Goal: Task Accomplishment & Management: Use online tool/utility

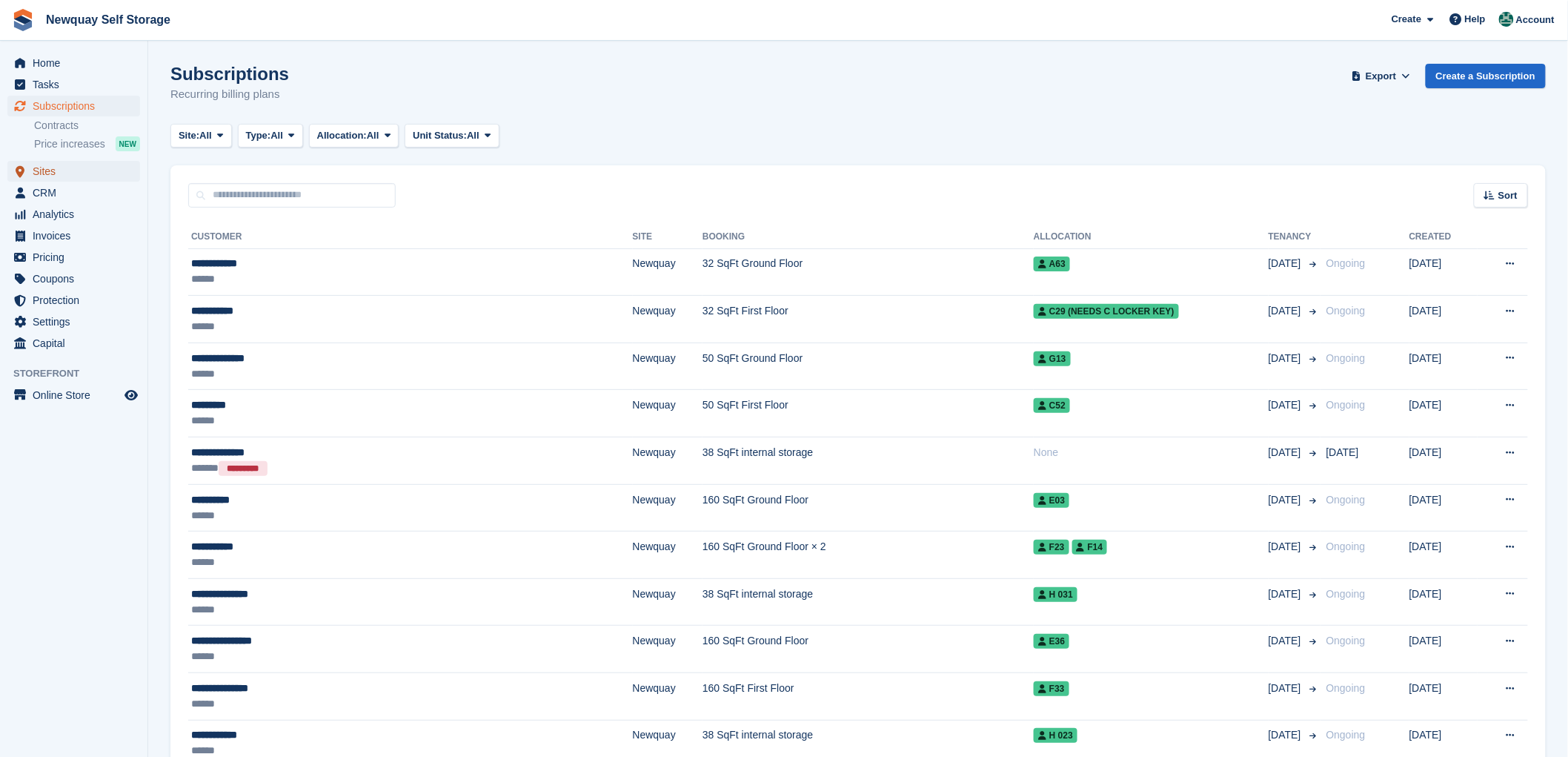
click at [45, 172] on span "Sites" at bounding box center [76, 170] width 89 height 21
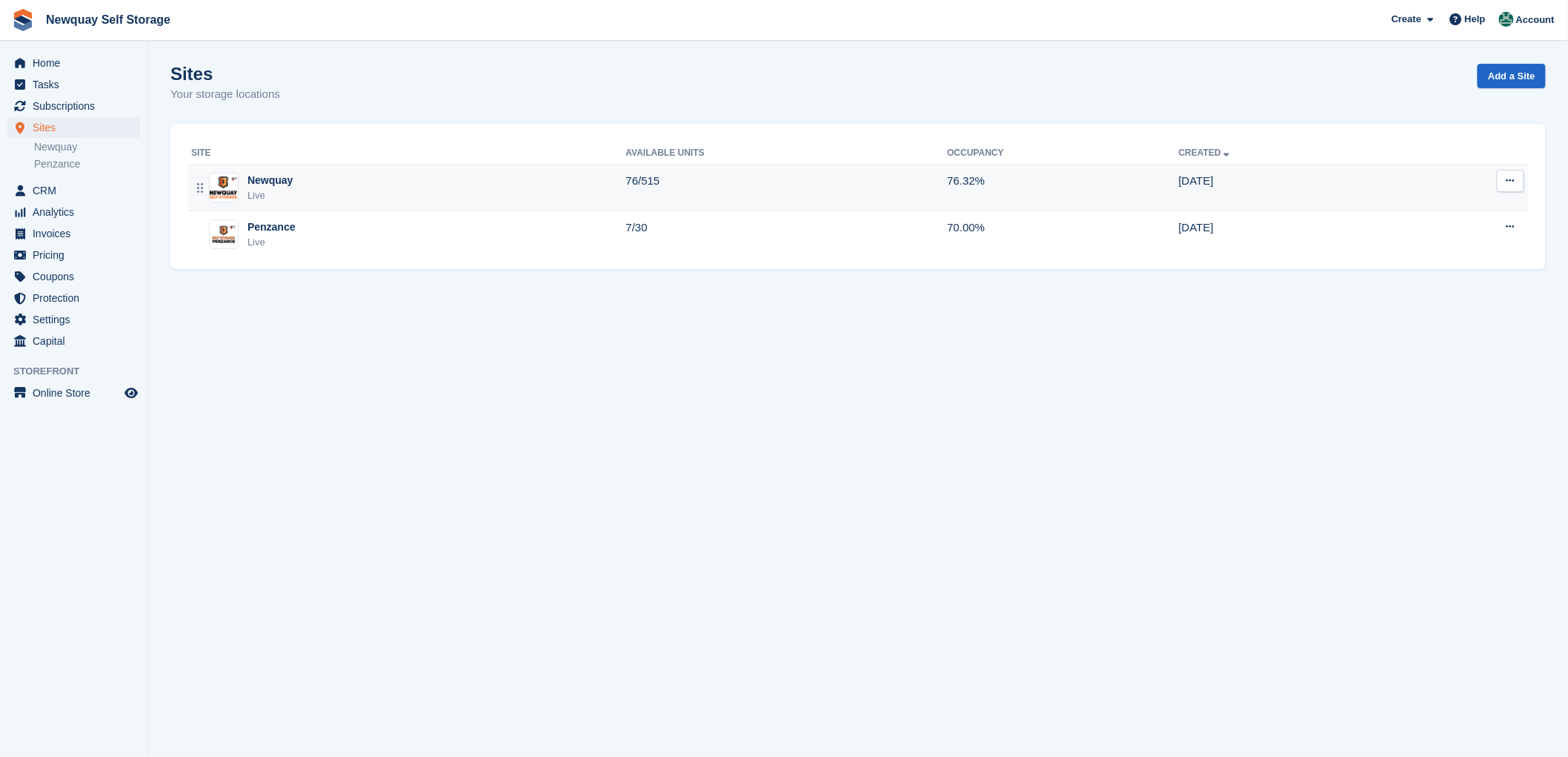
click at [264, 181] on div "Newquay" at bounding box center [270, 179] width 45 height 15
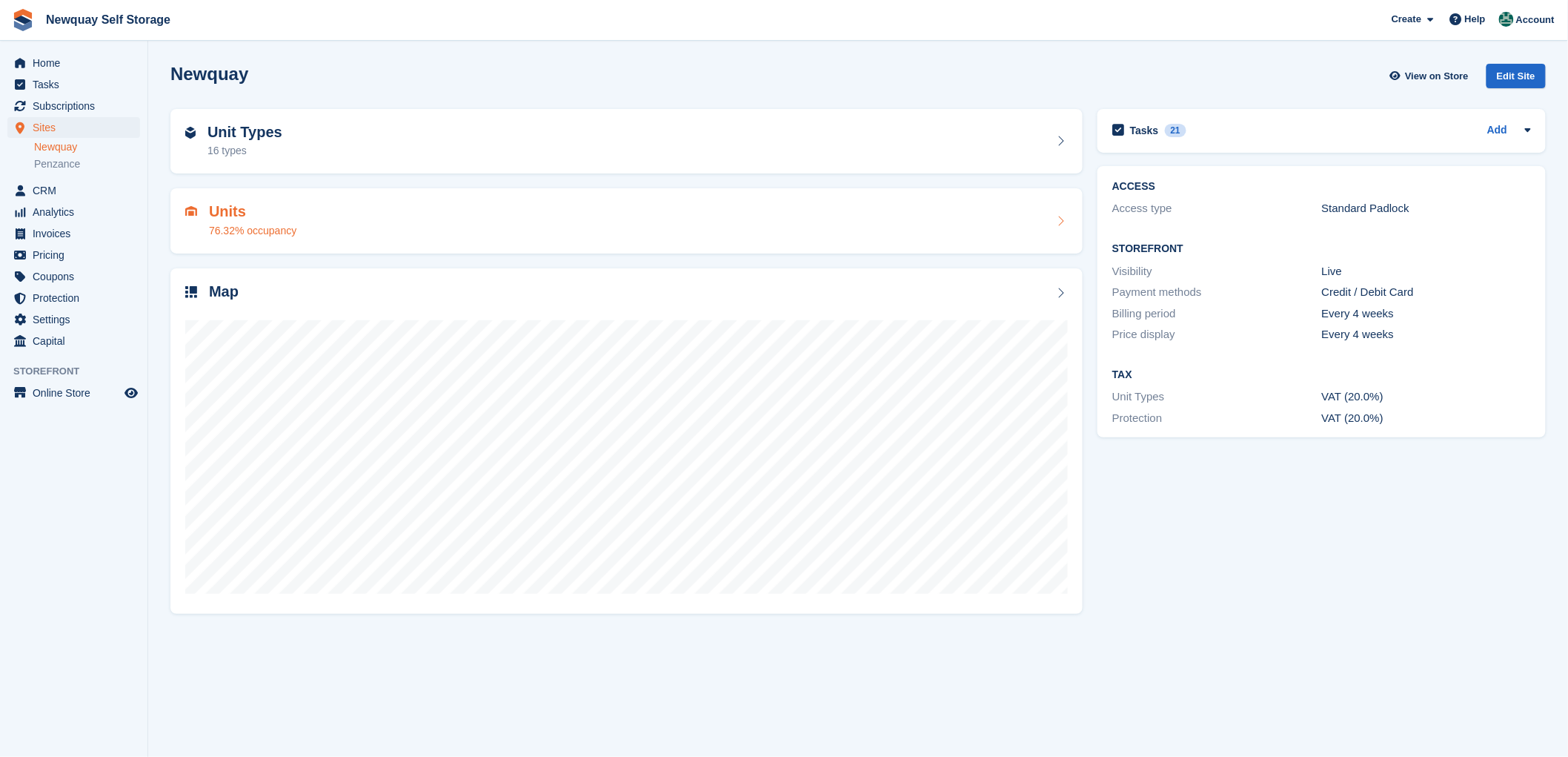
click at [220, 210] on h2 "Units" at bounding box center [252, 211] width 87 height 17
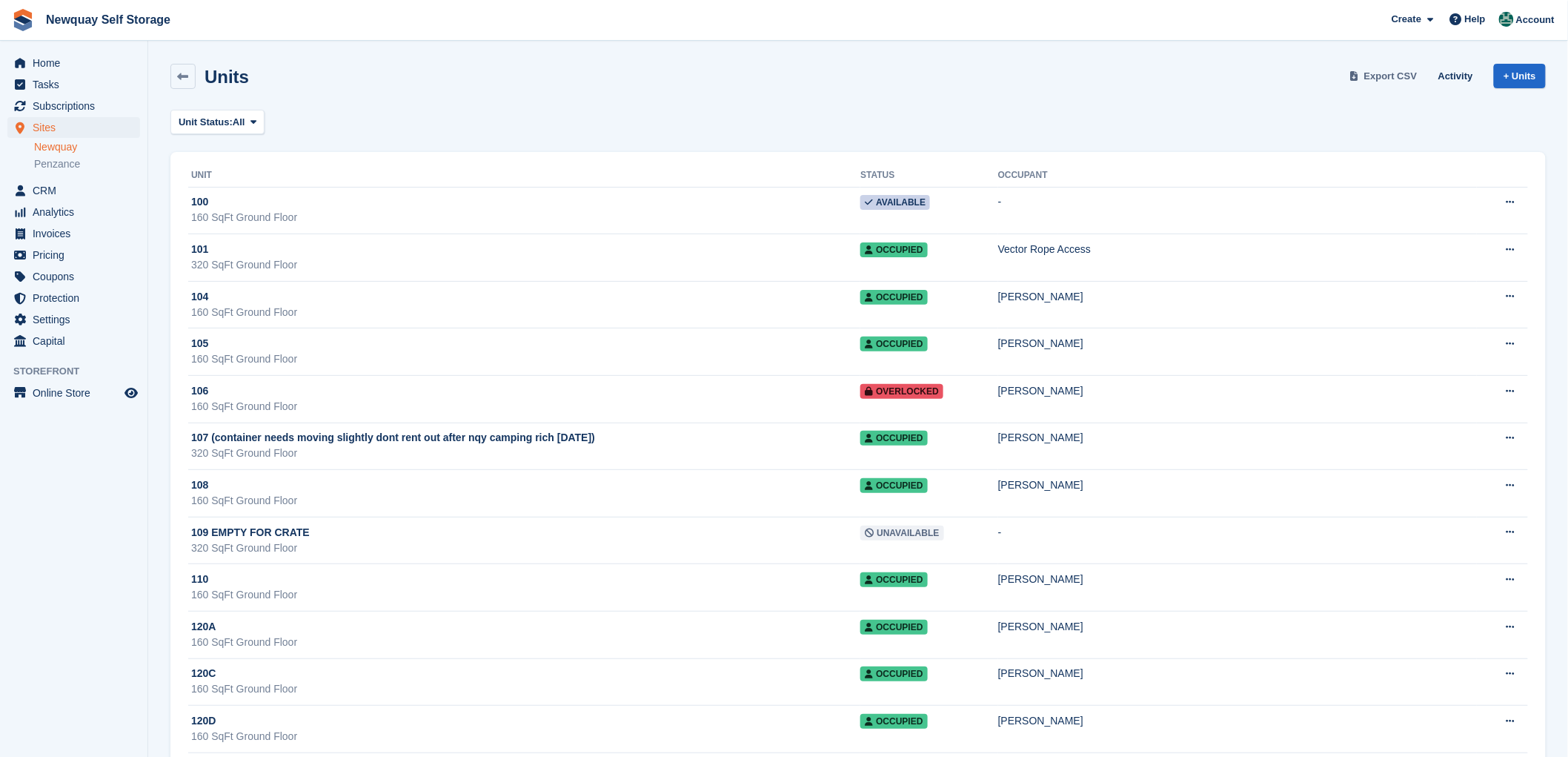
click at [1395, 70] on span "Export CSV" at bounding box center [1390, 76] width 53 height 15
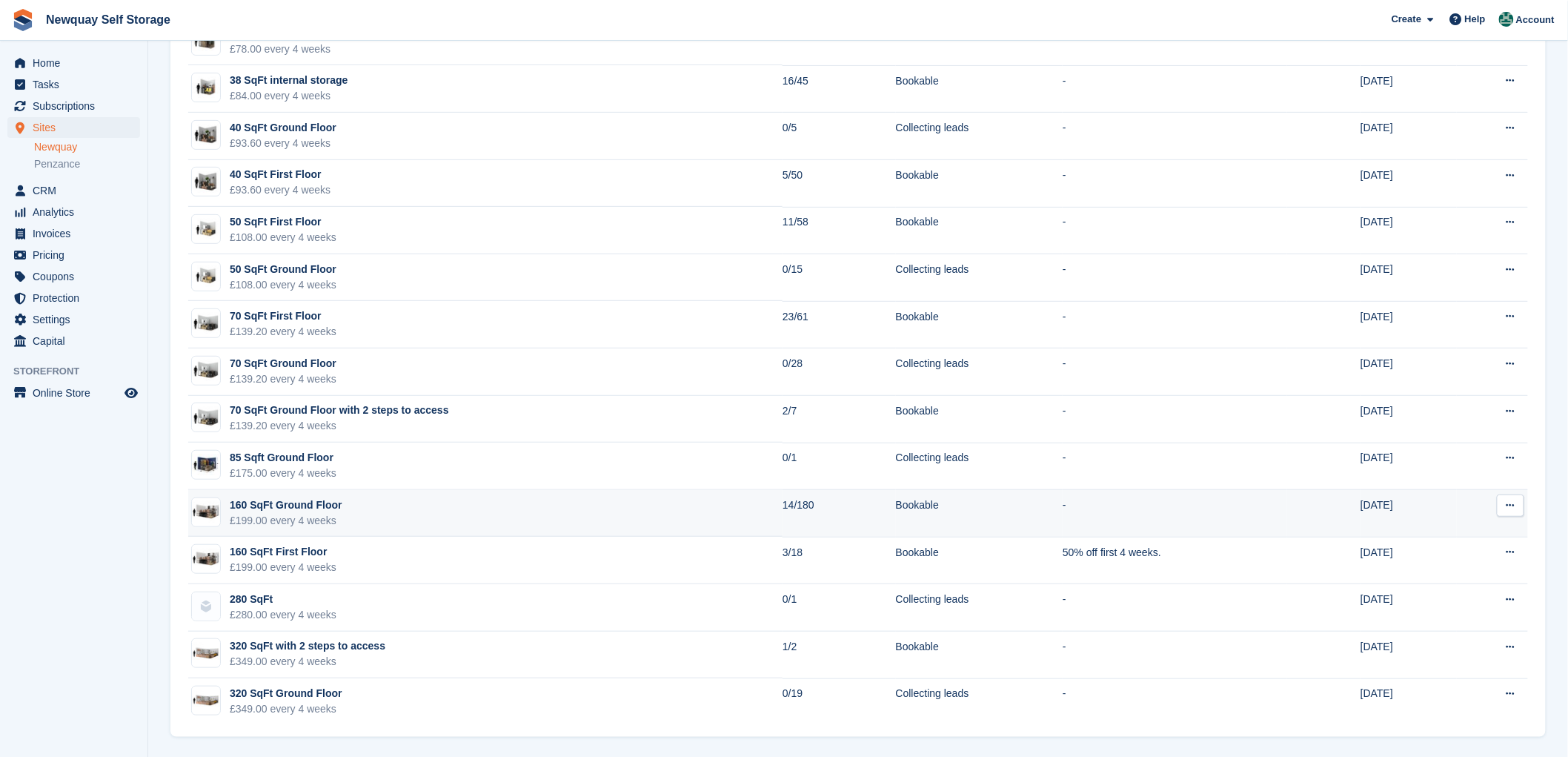
scroll to position [182, 0]
